Goal: Task Accomplishment & Management: Complete application form

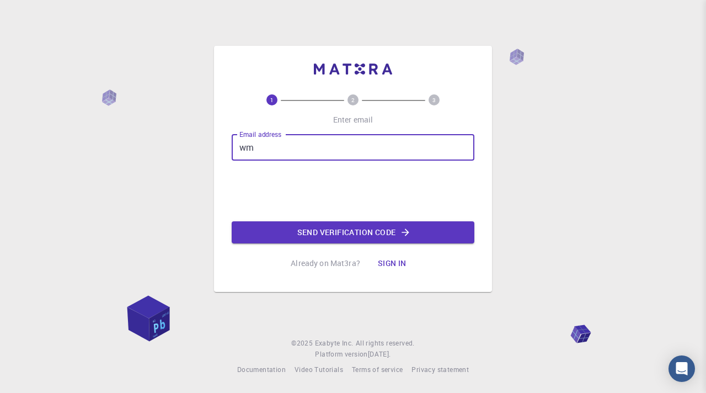
type input "w"
type input "[EMAIL_ADDRESS][DOMAIN_NAME]"
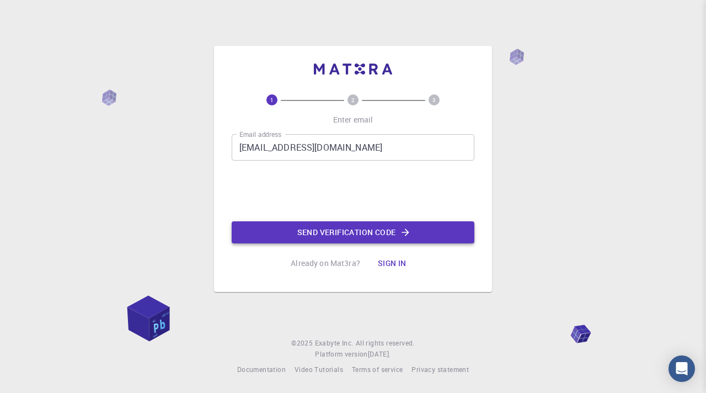
click at [357, 230] on button "Send verification code" at bounding box center [353, 232] width 243 height 22
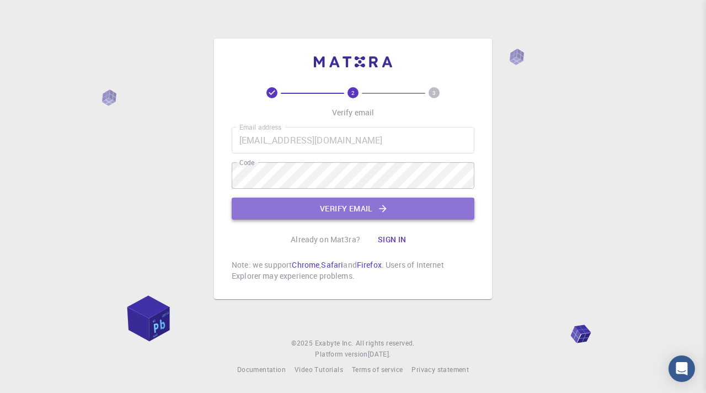
click at [355, 210] on button "Verify email" at bounding box center [353, 209] width 243 height 22
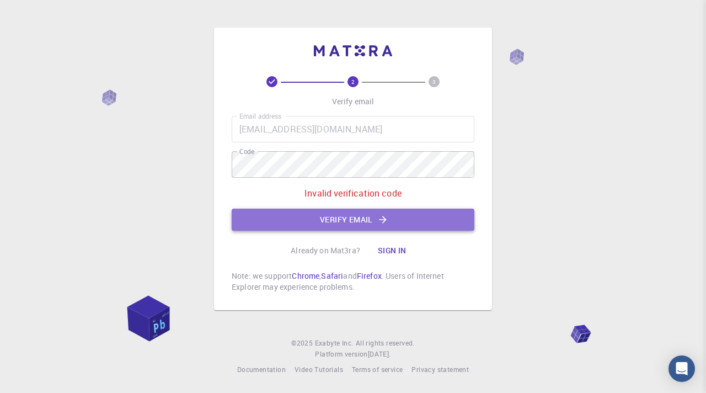
click at [368, 217] on button "Verify email" at bounding box center [353, 220] width 243 height 22
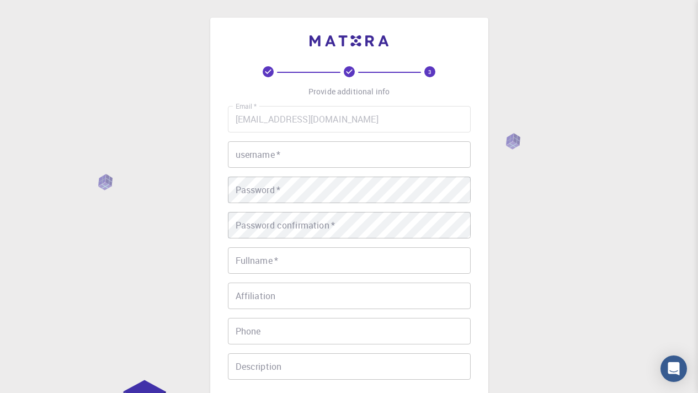
click at [298, 151] on input "username   *" at bounding box center [349, 154] width 243 height 26
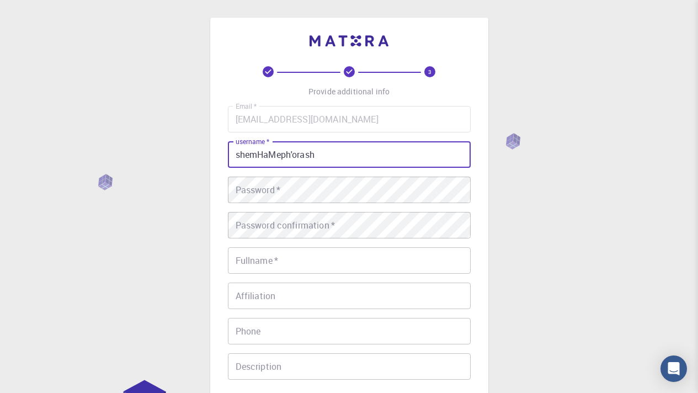
type input "shemHaMeph'orash"
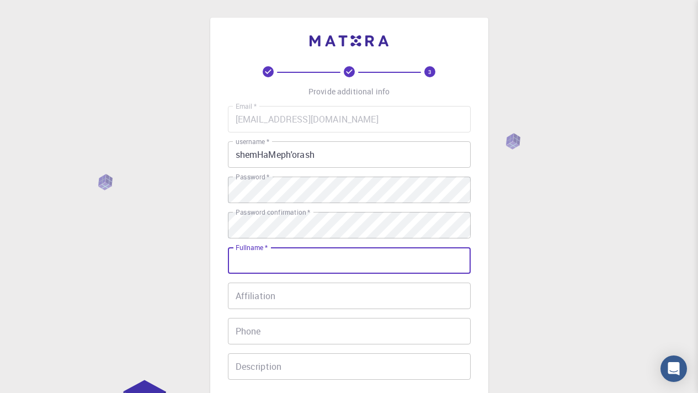
click at [271, 259] on input "Fullname   *" at bounding box center [349, 260] width 243 height 26
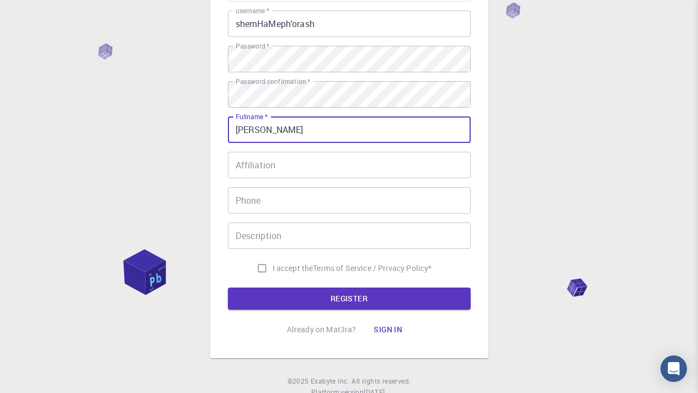
scroll to position [131, 0]
type input "[PERSON_NAME]"
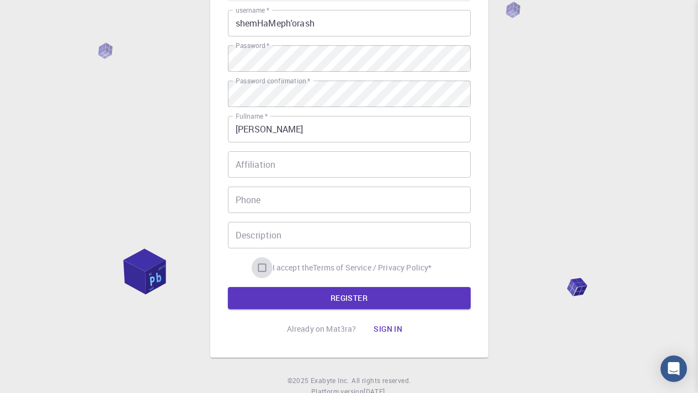
click at [256, 260] on input "I accept the Terms of Service / Privacy Policy *" at bounding box center [262, 267] width 21 height 21
checkbox input "true"
click at [265, 202] on input "Phone" at bounding box center [349, 199] width 243 height 26
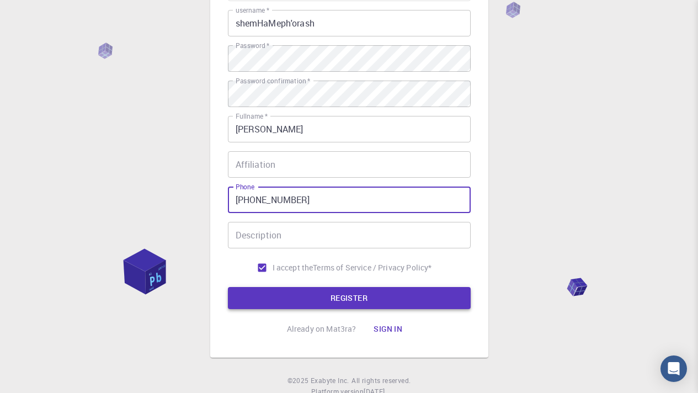
type input "[PHONE_NUMBER]"
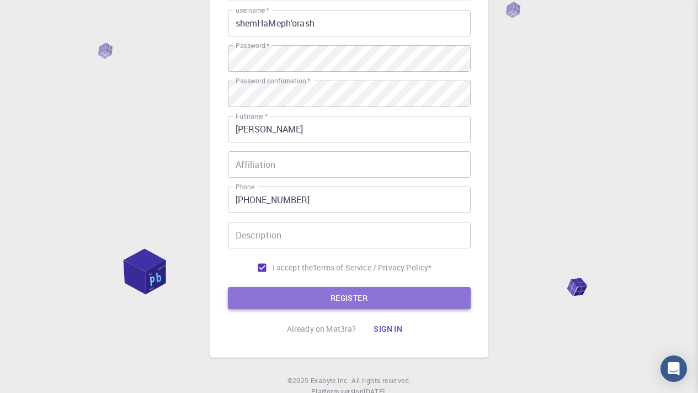
click at [349, 294] on button "REGISTER" at bounding box center [349, 298] width 243 height 22
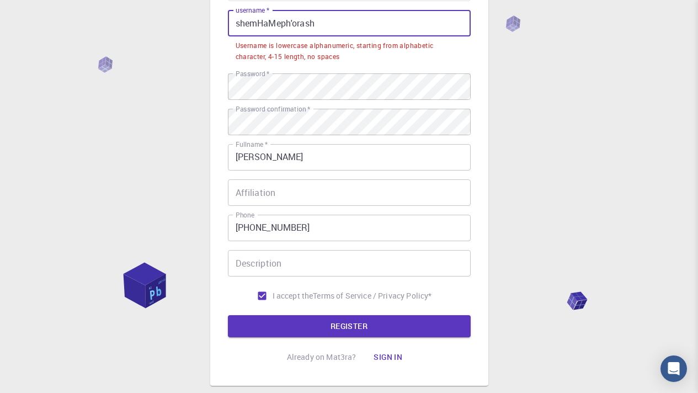
click at [294, 22] on input "shemHaMeph'orash" at bounding box center [349, 23] width 243 height 26
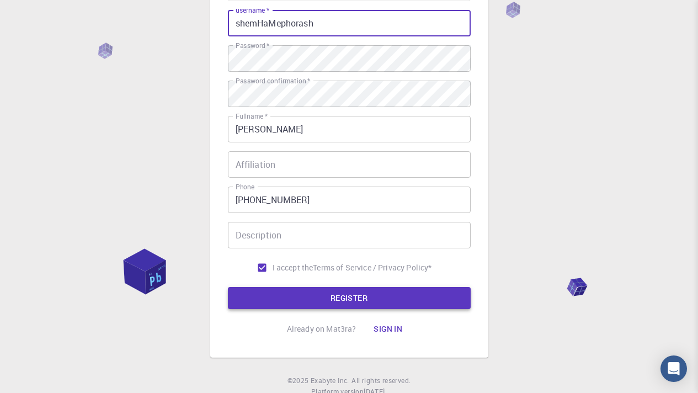
click at [349, 298] on button "REGISTER" at bounding box center [349, 298] width 243 height 22
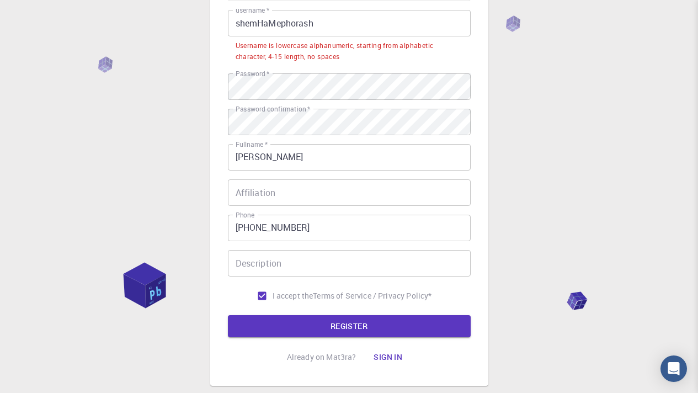
click at [264, 24] on input "shemHaMephorash" at bounding box center [349, 23] width 243 height 26
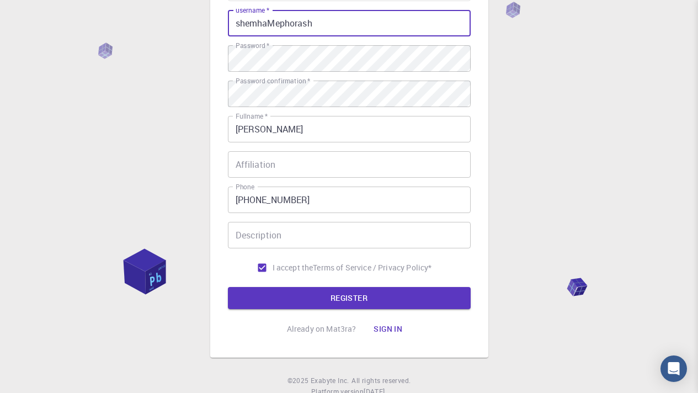
click at [273, 20] on input "shemhaMephorash" at bounding box center [349, 23] width 243 height 26
type input "shemhamephorash"
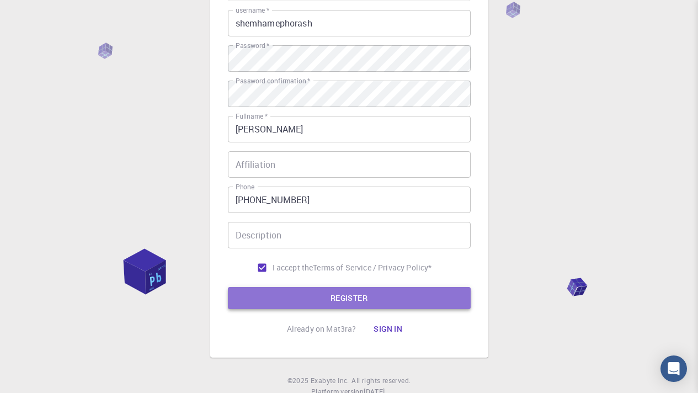
click at [348, 302] on button "REGISTER" at bounding box center [349, 298] width 243 height 22
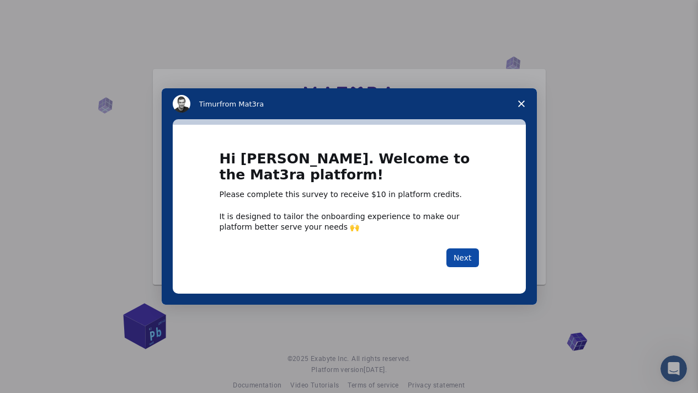
click at [456, 257] on button "Next" at bounding box center [462, 257] width 33 height 19
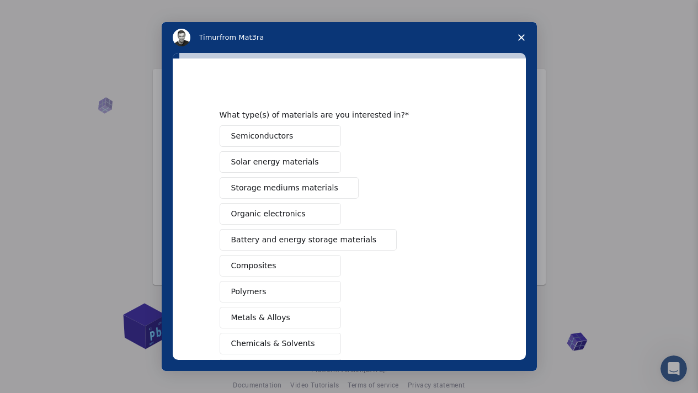
scroll to position [140, 0]
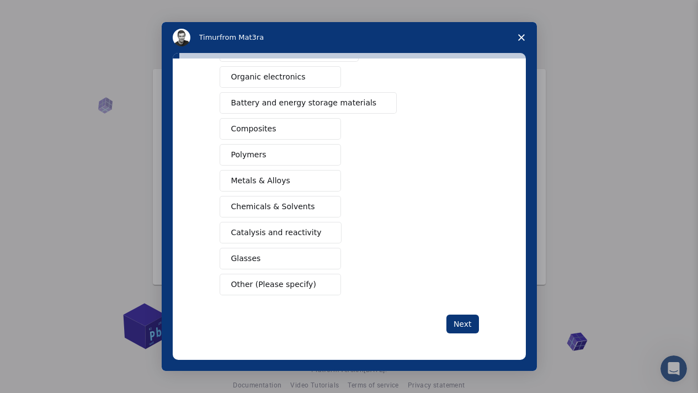
click at [286, 102] on span "Battery and energy storage materials" at bounding box center [304, 103] width 146 height 12
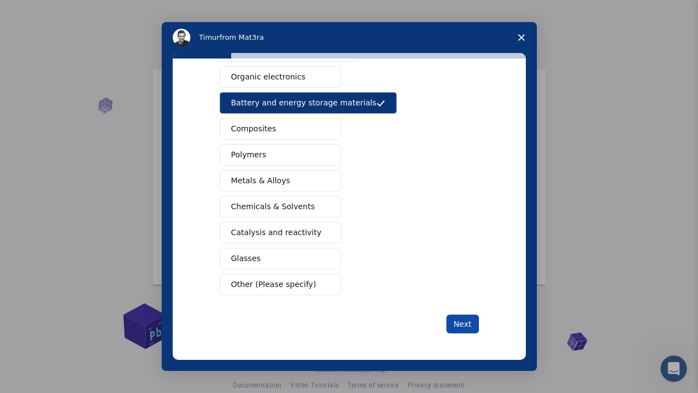
click at [455, 322] on button "Next" at bounding box center [462, 323] width 33 height 19
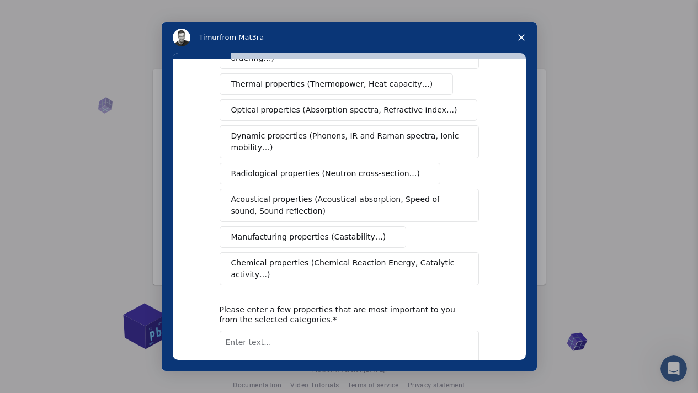
scroll to position [0, 0]
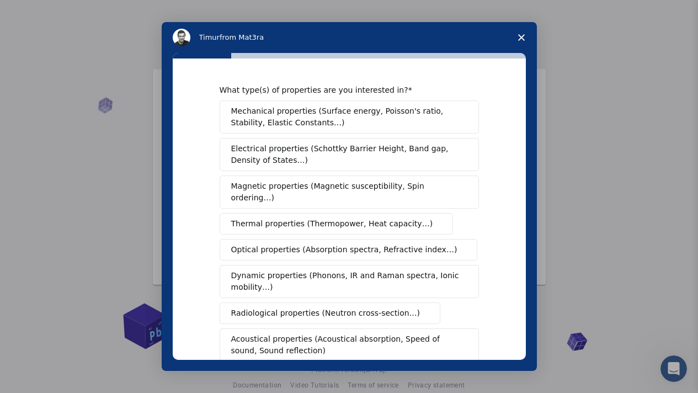
click at [274, 114] on span "Mechanical properties (Surface energy, Poisson's ratio, Stability, Elastic Cons…" at bounding box center [346, 116] width 230 height 23
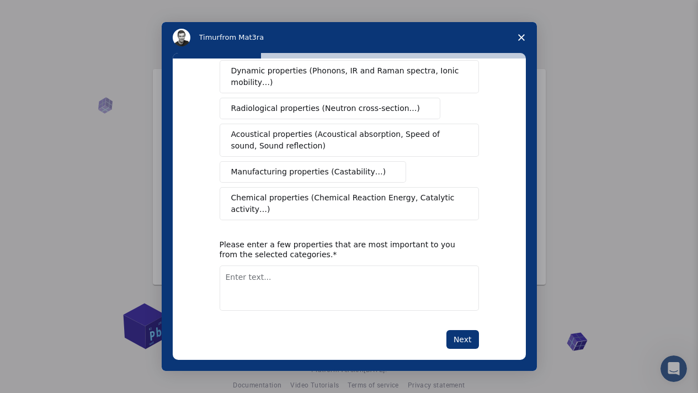
scroll to position [208, 0]
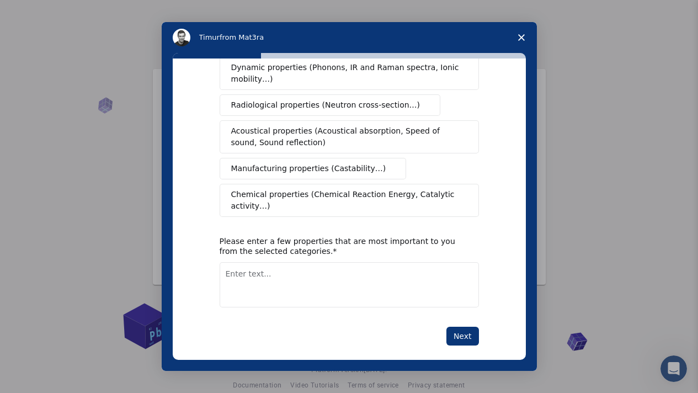
click at [622, 98] on div "Intercom messenger" at bounding box center [349, 196] width 698 height 393
